Goal: Task Accomplishment & Management: Manage account settings

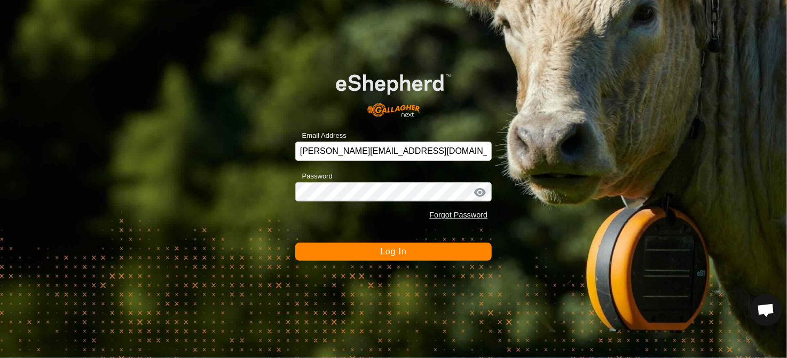
click at [403, 255] on span "Log In" at bounding box center [393, 251] width 26 height 9
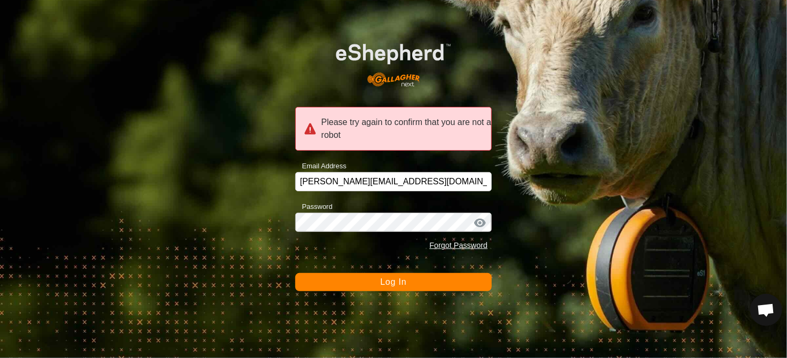
click at [386, 280] on span "Log In" at bounding box center [393, 281] width 26 height 9
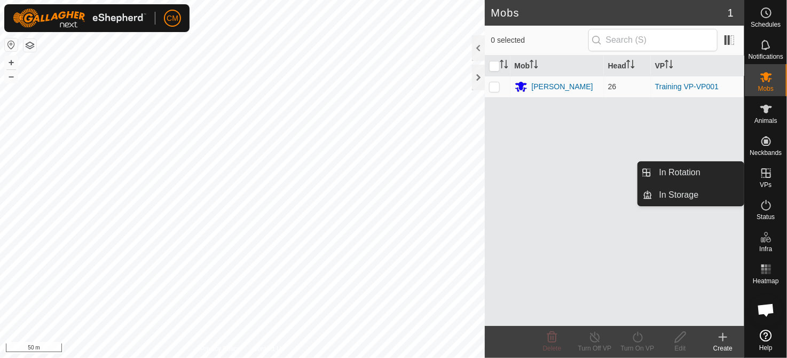
click at [766, 182] on span "VPs" at bounding box center [765, 184] width 12 height 6
click at [766, 179] on es-virtualpaddocks-svg-icon at bounding box center [765, 172] width 19 height 17
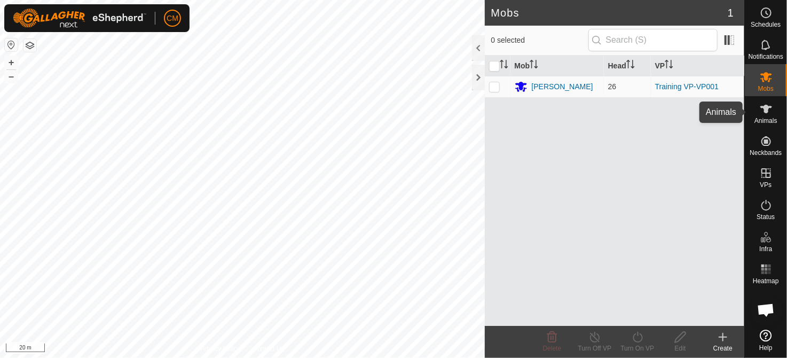
click at [759, 109] on icon at bounding box center [765, 108] width 13 height 13
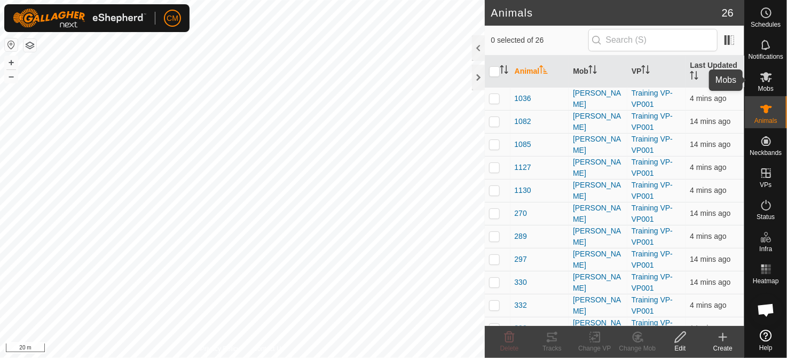
click at [765, 77] on icon at bounding box center [766, 77] width 12 height 10
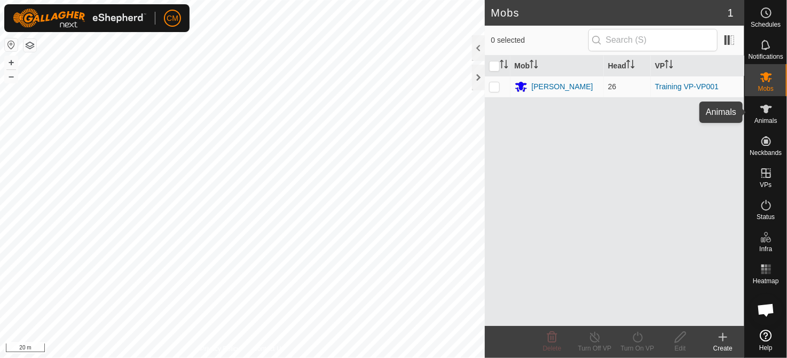
click at [766, 118] on span "Animals" at bounding box center [765, 120] width 23 height 6
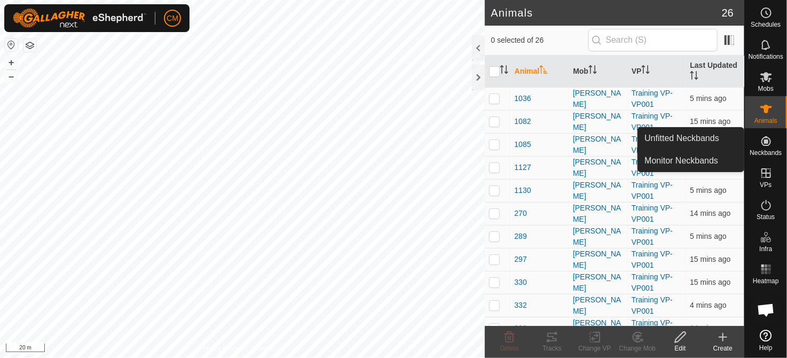
click at [764, 142] on icon at bounding box center [766, 141] width 10 height 10
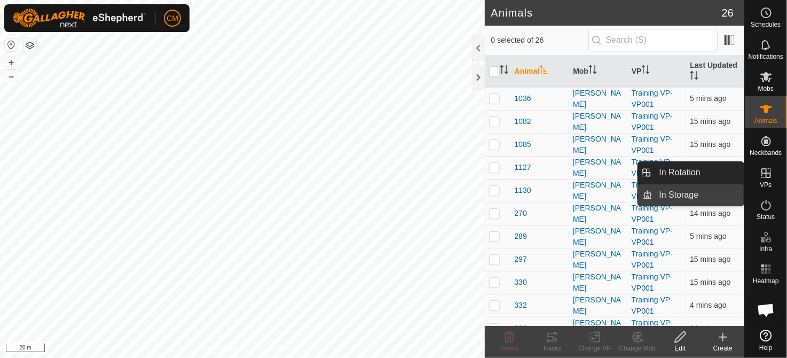
click at [696, 192] on link "In Storage" at bounding box center [698, 194] width 91 height 21
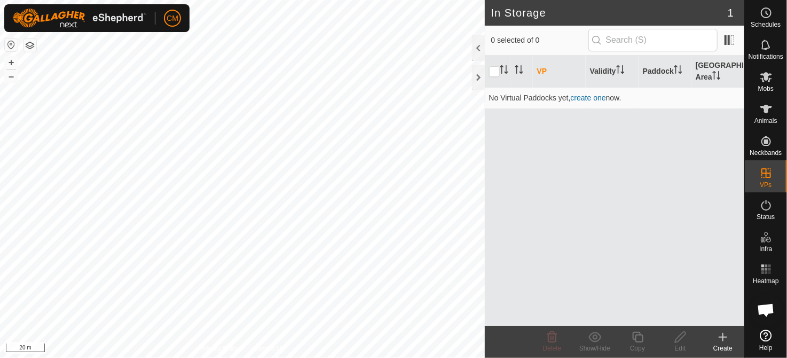
click at [724, 344] on div "Create" at bounding box center [722, 348] width 43 height 10
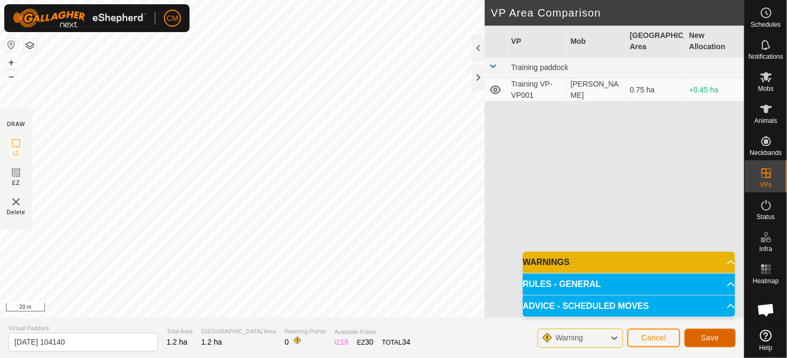
click at [704, 337] on span "Save" at bounding box center [710, 337] width 18 height 9
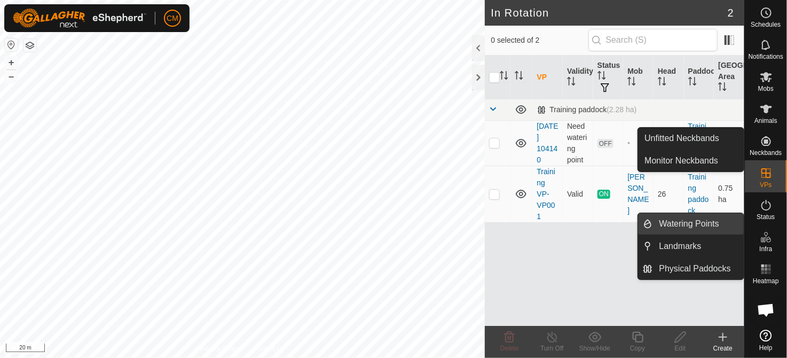
click at [684, 227] on link "Watering Points" at bounding box center [698, 223] width 91 height 21
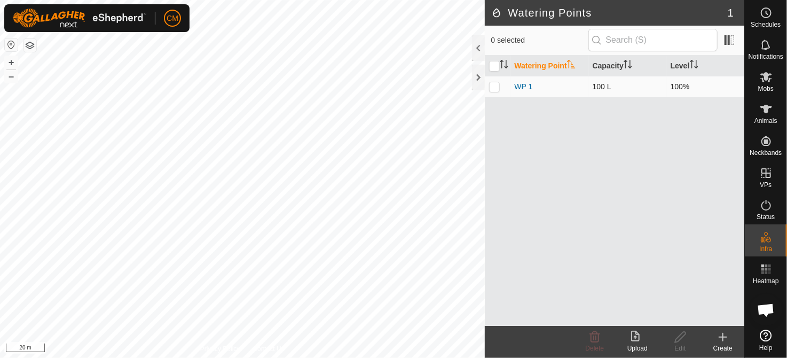
click at [493, 85] on p-checkbox at bounding box center [494, 86] width 11 height 9
checkbox input "true"
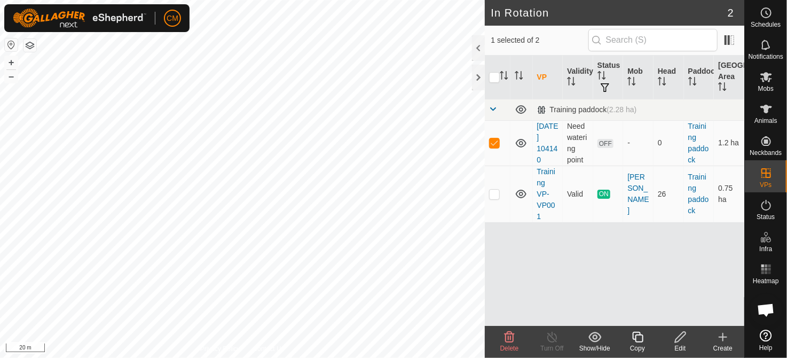
click at [542, 139] on link "[DATE] 104140" at bounding box center [547, 143] width 21 height 42
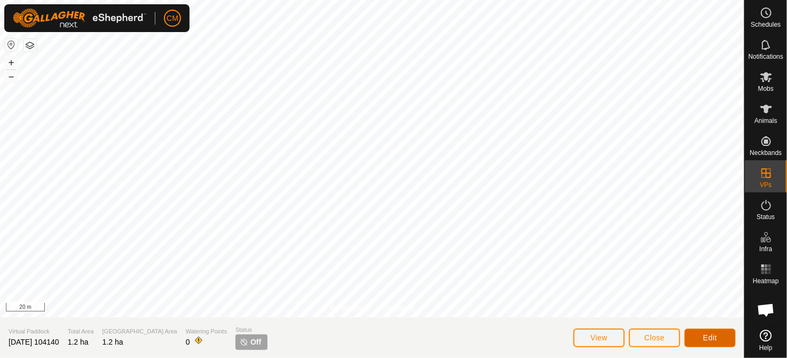
click at [712, 335] on span "Edit" at bounding box center [710, 337] width 14 height 9
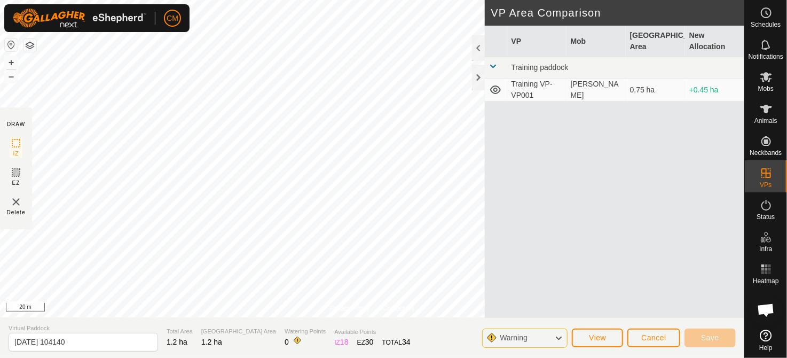
click at [559, 338] on icon at bounding box center [558, 338] width 9 height 14
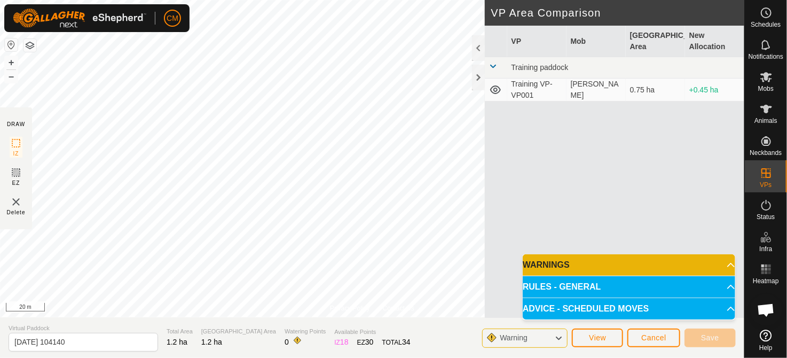
click at [559, 338] on icon at bounding box center [558, 338] width 9 height 14
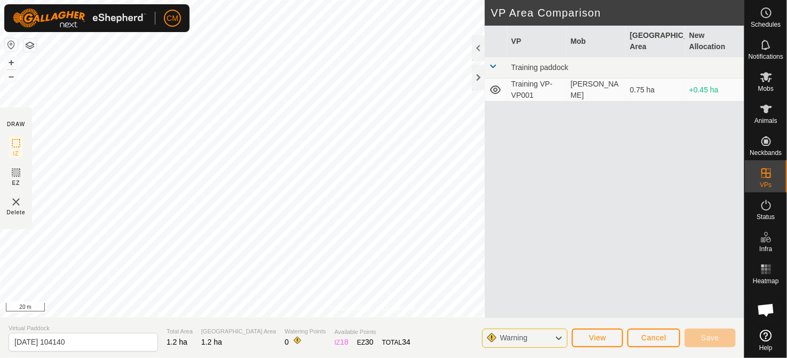
click at [559, 339] on icon at bounding box center [558, 338] width 9 height 14
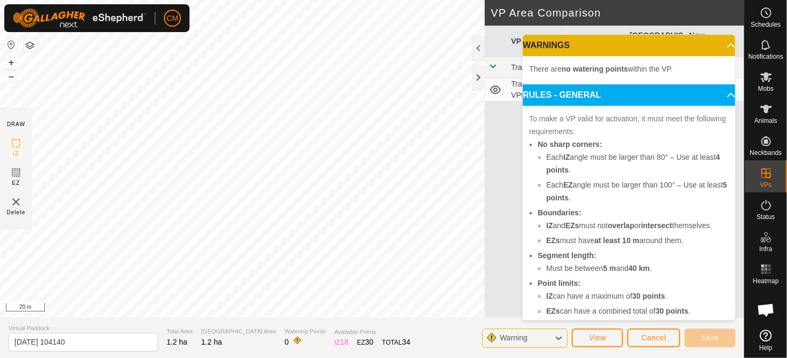
drag, startPoint x: 642, startPoint y: 69, endPoint x: 657, endPoint y: 67, distance: 15.1
click at [642, 68] on span "There are no watering points within the VP." at bounding box center [601, 69] width 144 height 9
click at [715, 39] on p-accordion-header "WARNINGS" at bounding box center [628, 45] width 212 height 21
click at [648, 342] on button "Cancel" at bounding box center [653, 337] width 53 height 19
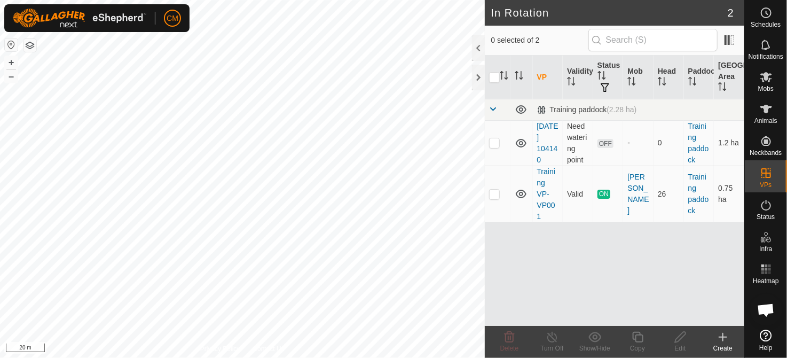
click at [549, 137] on link "[DATE] 104140" at bounding box center [547, 143] width 21 height 42
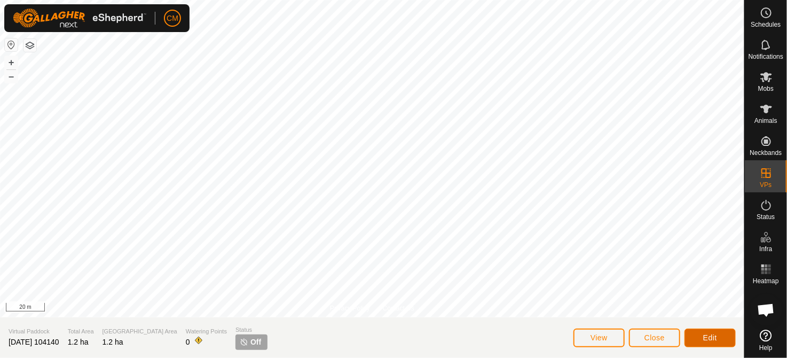
click at [712, 331] on button "Edit" at bounding box center [709, 337] width 51 height 19
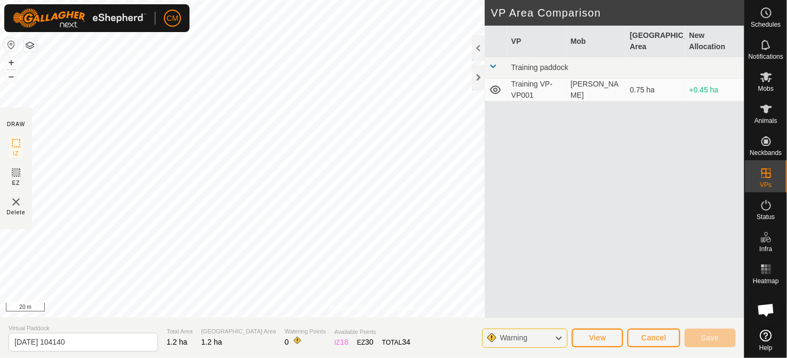
click at [537, 88] on td "Training VP-VP001" at bounding box center [536, 89] width 59 height 23
click at [662, 339] on span "Cancel" at bounding box center [653, 337] width 25 height 9
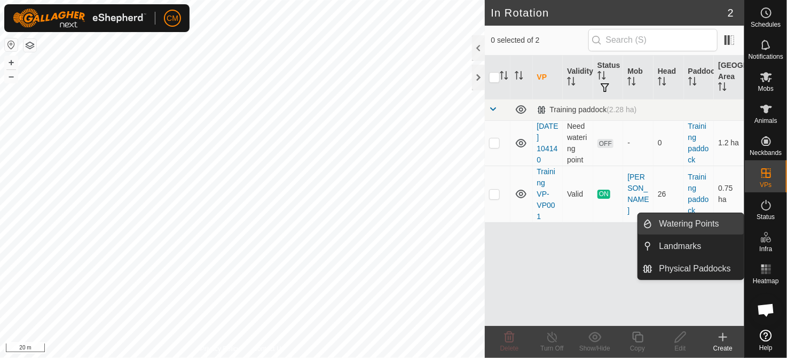
click at [694, 229] on link "Watering Points" at bounding box center [698, 223] width 91 height 21
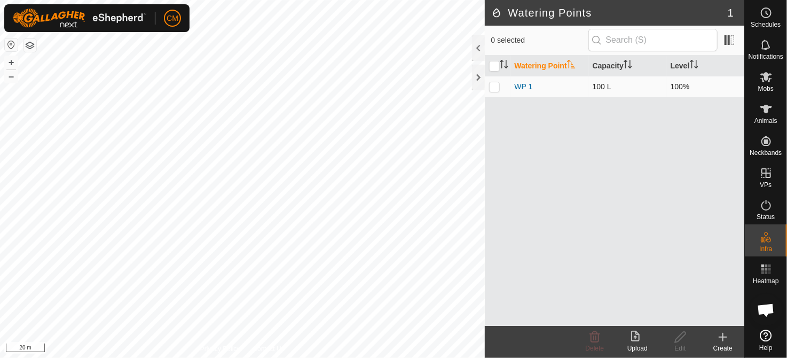
click at [494, 86] on p-checkbox at bounding box center [494, 86] width 11 height 9
checkbox input "true"
click at [494, 87] on p-checkbox at bounding box center [494, 86] width 11 height 9
checkbox input "false"
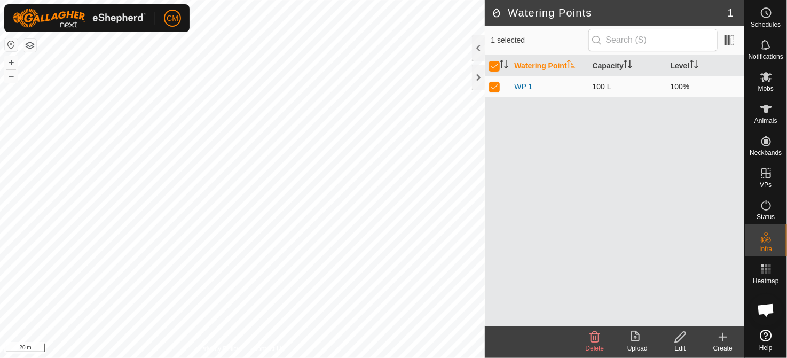
checkbox input "false"
click at [723, 340] on icon at bounding box center [723, 336] width 0 height 7
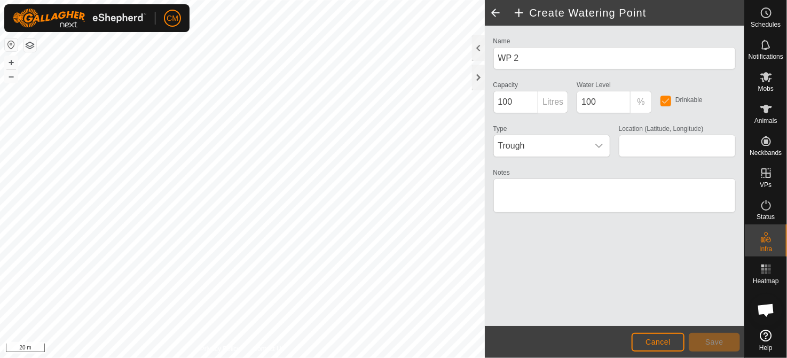
type input "-37.255871, 174.659876"
click at [715, 336] on button "Save" at bounding box center [713, 341] width 51 height 19
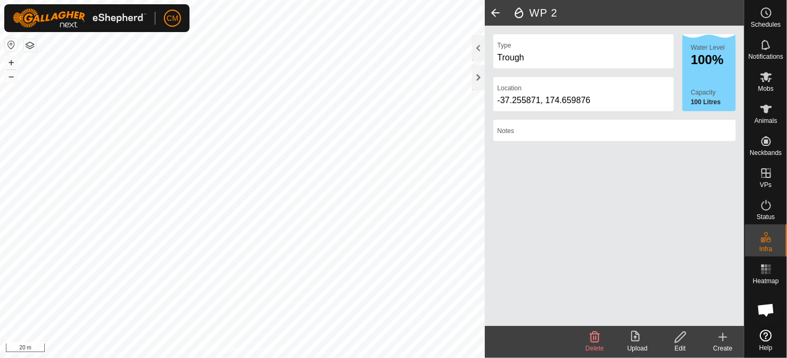
click at [493, 12] on span at bounding box center [495, 13] width 21 height 26
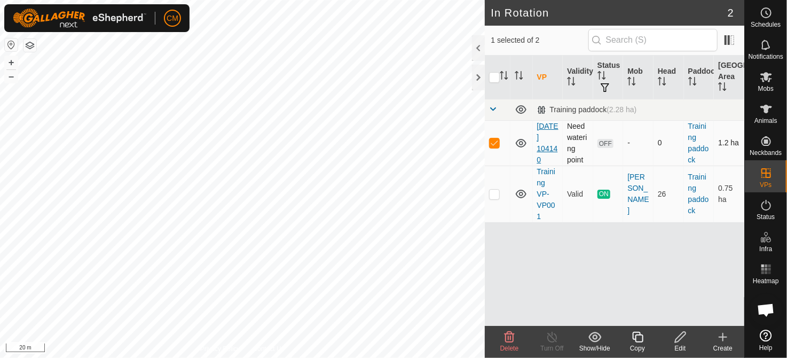
click at [548, 148] on link "[DATE] 104140" at bounding box center [547, 143] width 21 height 42
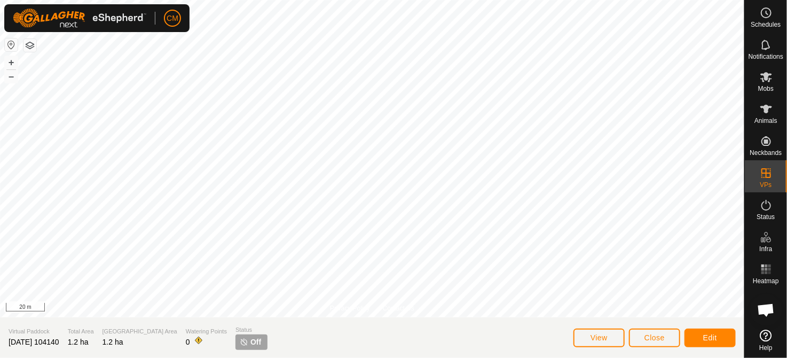
click at [39, 343] on span "[DATE] 104140" at bounding box center [34, 341] width 51 height 9
click at [705, 334] on span "Edit" at bounding box center [710, 337] width 14 height 9
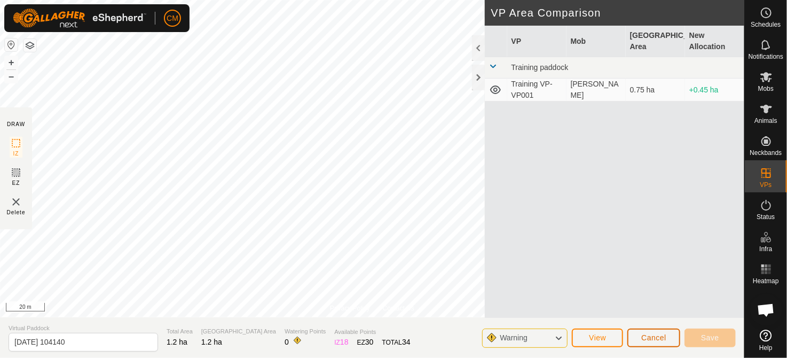
click at [639, 338] on button "Cancel" at bounding box center [653, 337] width 53 height 19
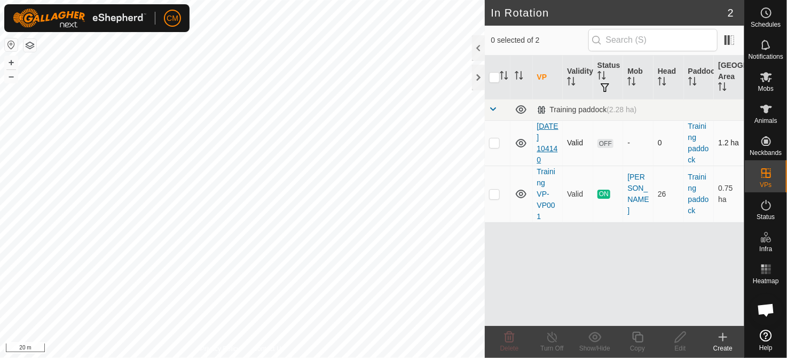
click at [550, 150] on link "[DATE] 104140" at bounding box center [547, 143] width 21 height 42
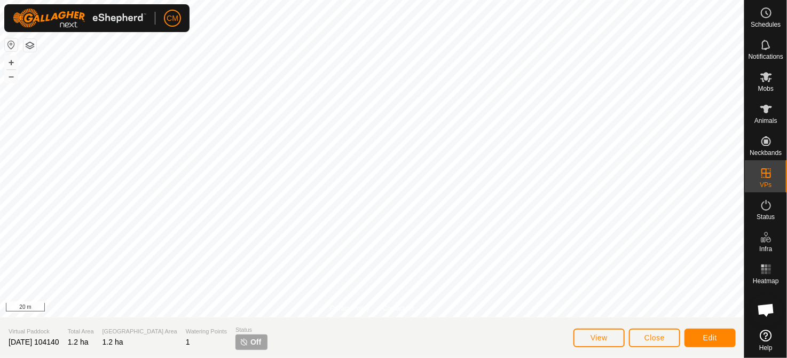
click at [27, 342] on span "[DATE] 104140" at bounding box center [34, 341] width 51 height 9
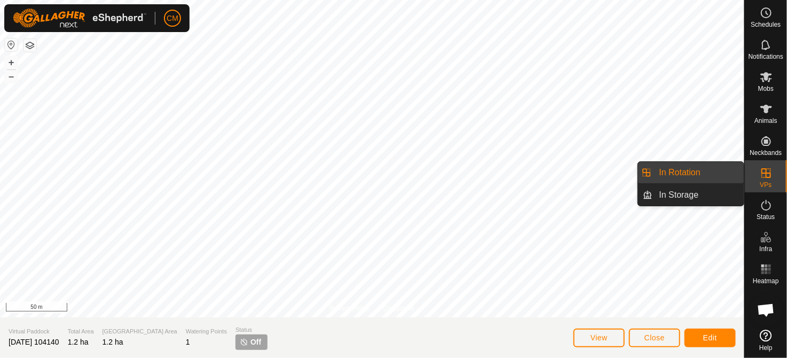
click at [761, 178] on icon at bounding box center [765, 172] width 13 height 13
click at [687, 196] on link "In Storage" at bounding box center [698, 194] width 91 height 21
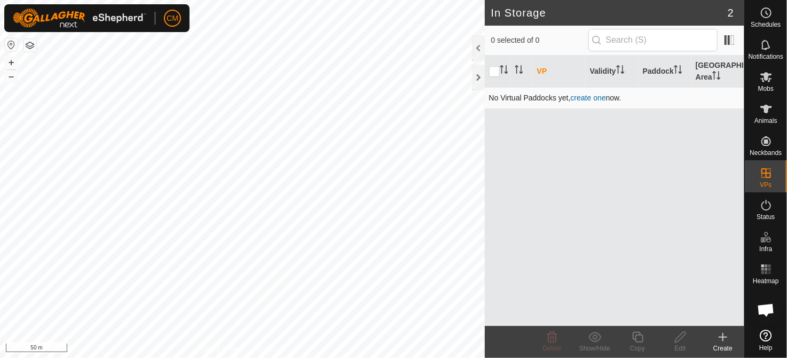
click at [585, 97] on link "create one" at bounding box center [587, 97] width 35 height 9
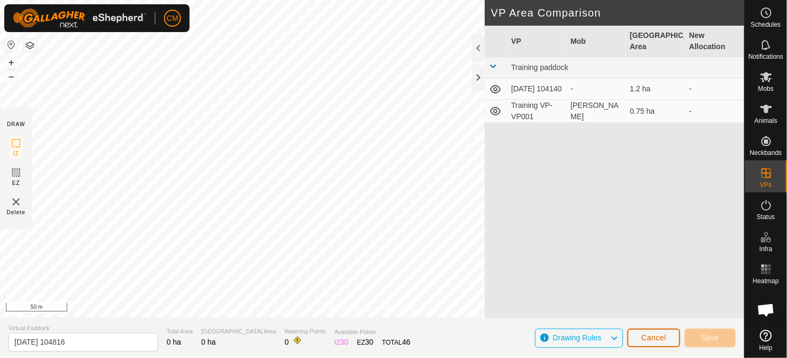
click at [653, 337] on span "Cancel" at bounding box center [653, 337] width 25 height 9
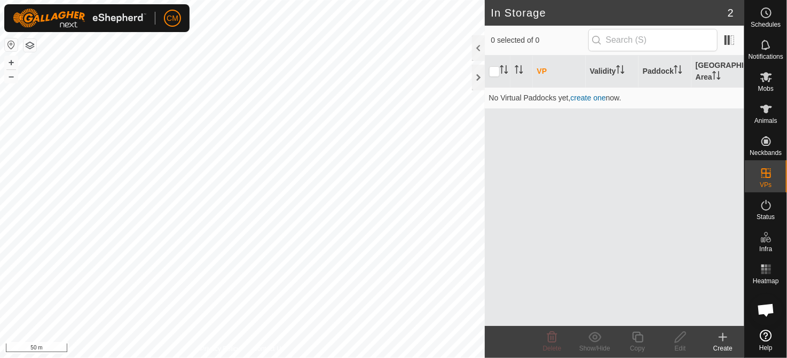
click at [536, 72] on th "VP" at bounding box center [559, 71] width 53 height 32
click at [566, 139] on div "VP Validity Paddock Grazing Area No Virtual Paddocks yet, create one now." at bounding box center [614, 190] width 259 height 270
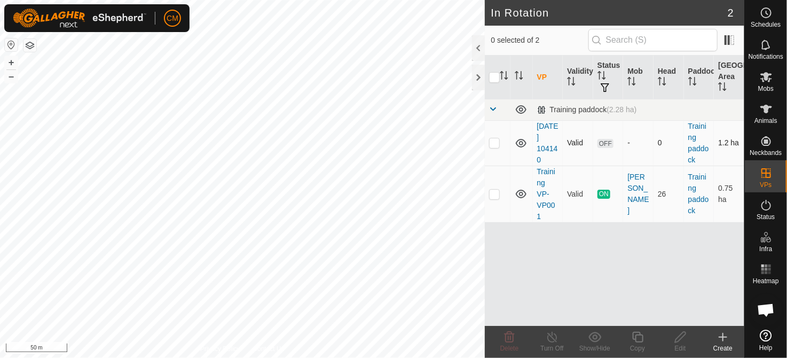
click at [628, 144] on div "-" at bounding box center [638, 142] width 22 height 11
click at [601, 144] on span "OFF" at bounding box center [605, 143] width 16 height 9
click at [493, 144] on p-checkbox at bounding box center [494, 142] width 11 height 9
checkbox input "true"
click at [677, 341] on icon at bounding box center [680, 336] width 11 height 11
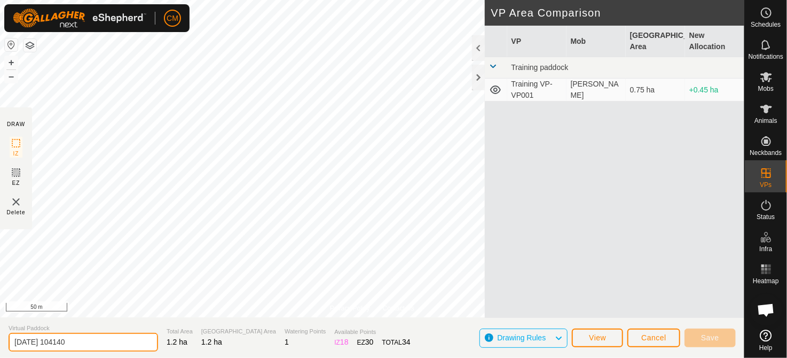
click at [86, 340] on input "[DATE] 104140" at bounding box center [83, 341] width 149 height 19
type input "2"
type input "training paddock 2"
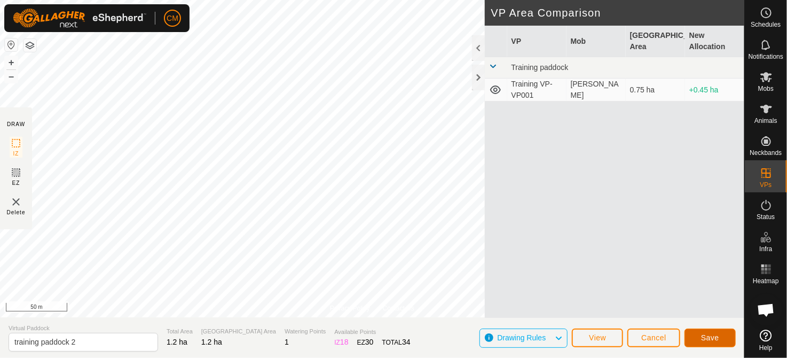
click at [721, 335] on button "Save" at bounding box center [709, 337] width 51 height 19
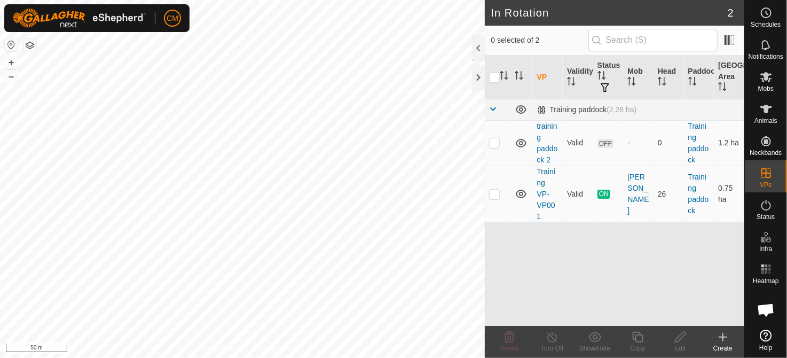
checkbox input "true"
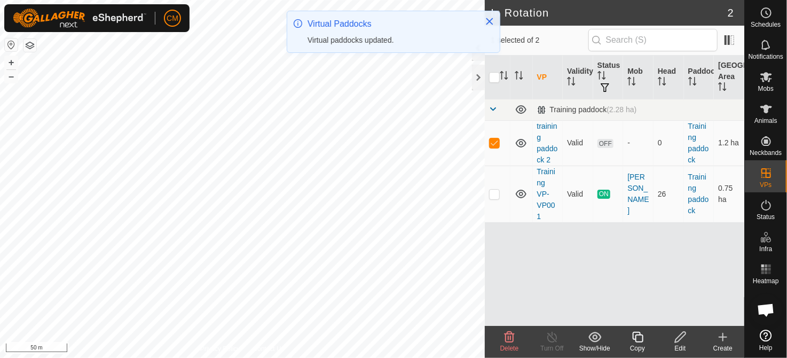
click at [680, 338] on icon at bounding box center [680, 336] width 11 height 11
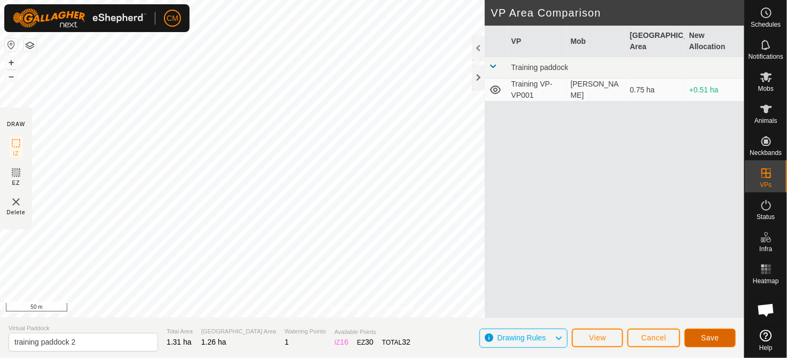
click at [693, 338] on button "Save" at bounding box center [709, 337] width 51 height 19
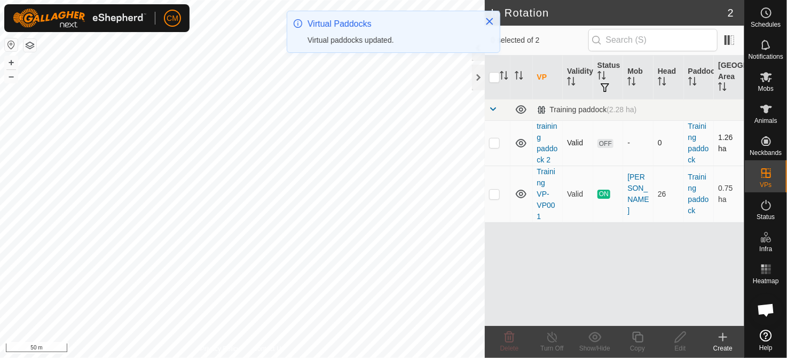
click at [493, 145] on p-checkbox at bounding box center [494, 142] width 11 height 9
checkbox input "true"
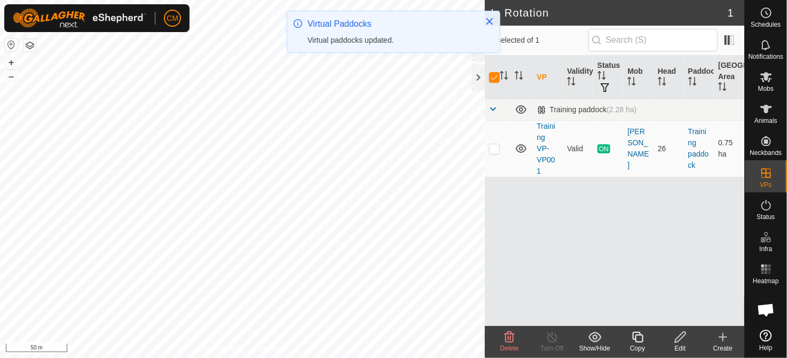
checkbox input "false"
